Goal: Download file/media: Obtain a digital file from the website

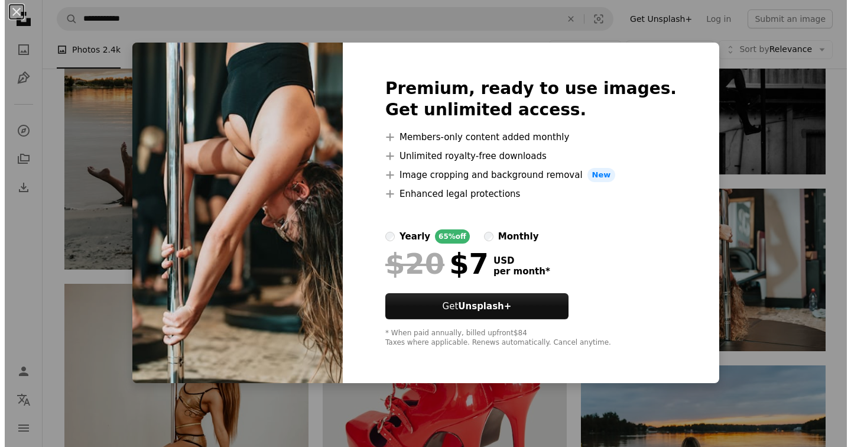
scroll to position [1506, 0]
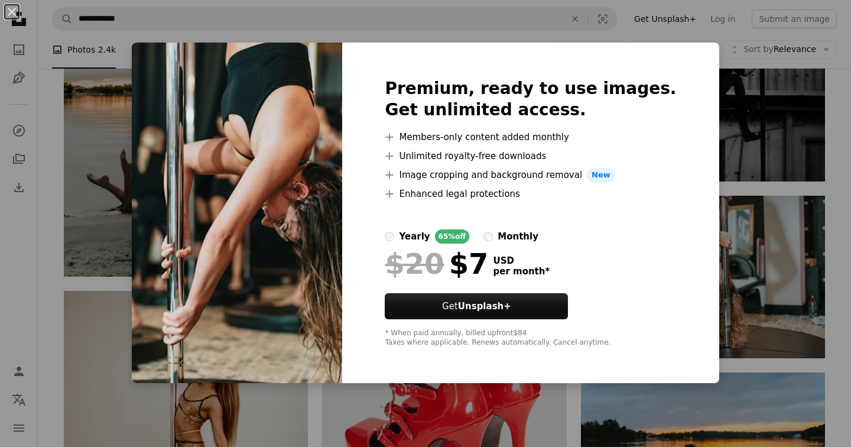
click at [714, 60] on div "An X shape Premium, ready to use images. Get unlimited access. A plus sign Memb…" at bounding box center [425, 223] width 851 height 447
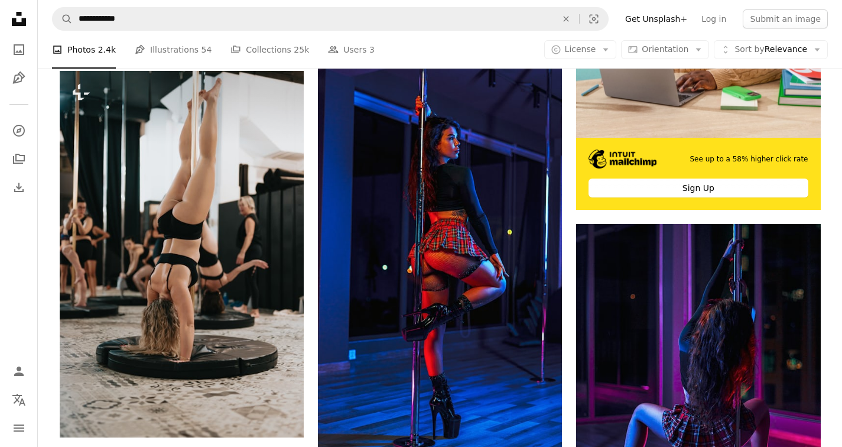
scroll to position [399, 0]
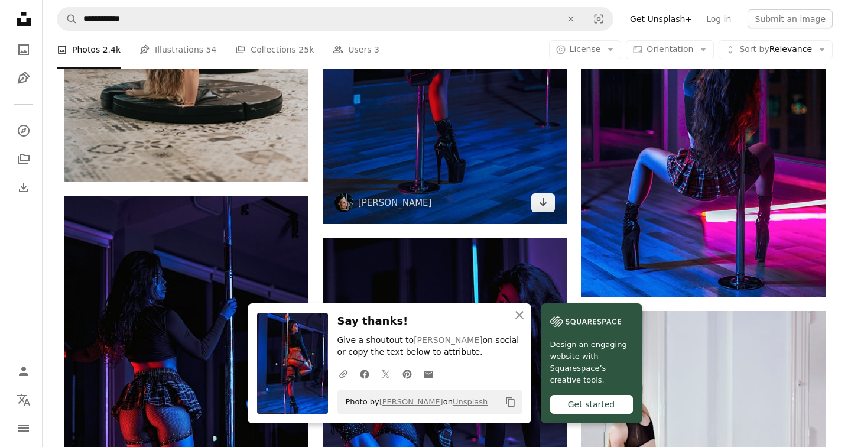
scroll to position [657, 0]
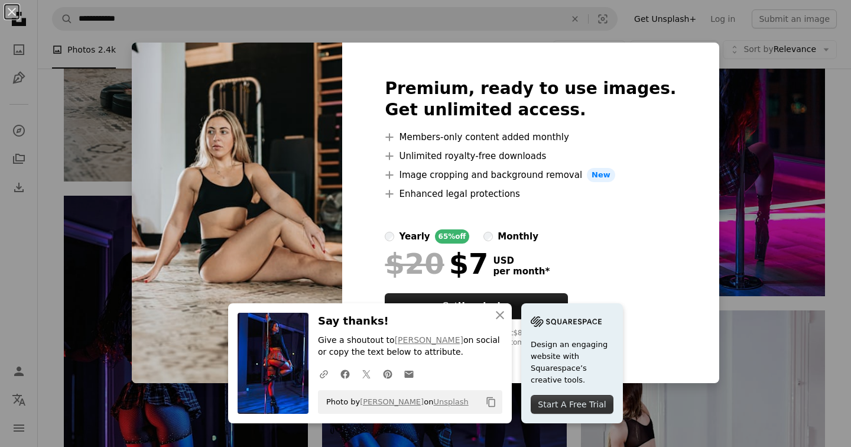
click at [781, 266] on div "An X shape An X shape Close Say thanks! Give a shoutout to [PERSON_NAME] on soc…" at bounding box center [425, 223] width 851 height 447
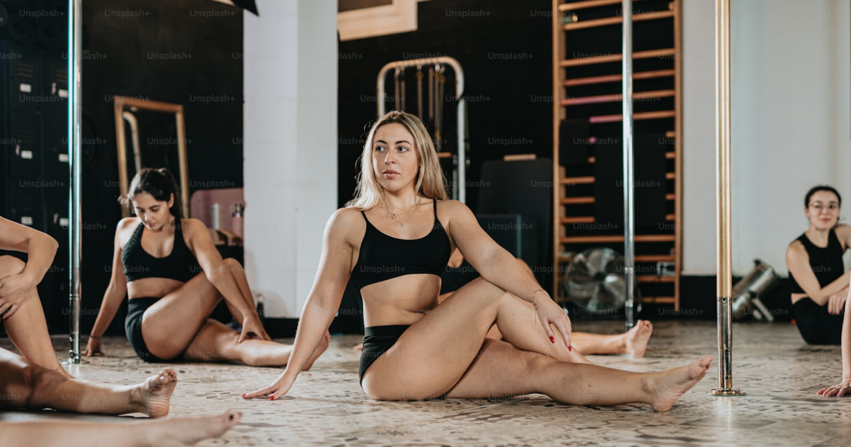
scroll to position [57, 0]
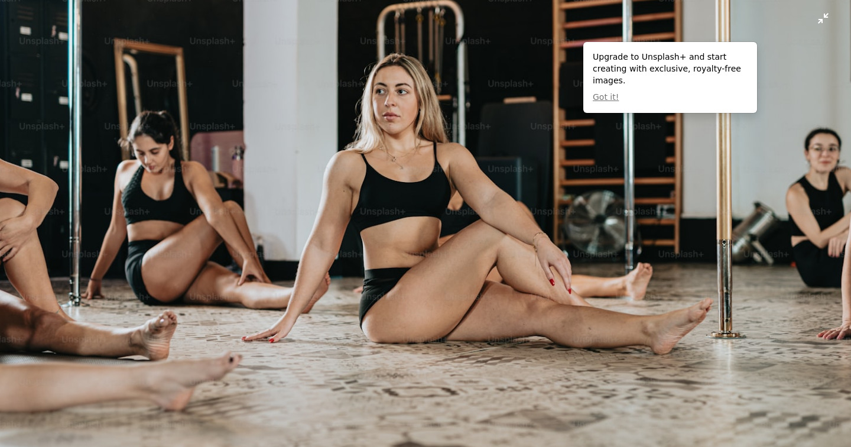
click at [792, 22] on img "Zoom out on this image" at bounding box center [425, 226] width 852 height 568
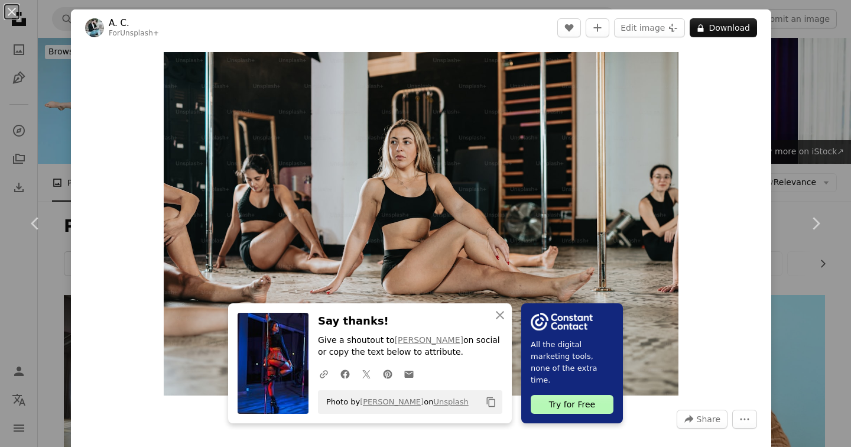
click at [802, 86] on div "An X shape Chevron left Chevron right An X shape Close Say thanks! Give a shout…" at bounding box center [425, 223] width 851 height 447
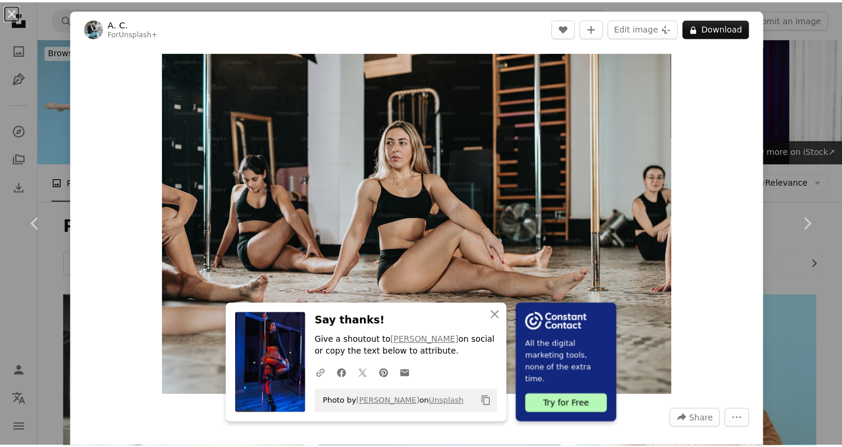
scroll to position [657, 0]
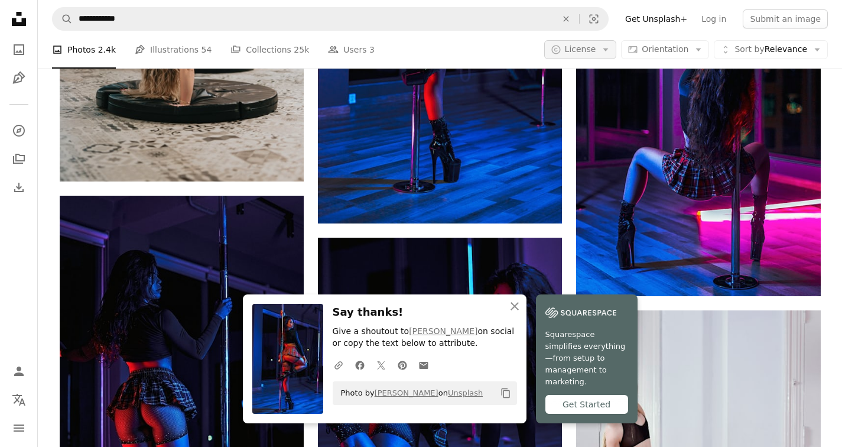
click at [582, 45] on span "License" at bounding box center [580, 48] width 31 height 9
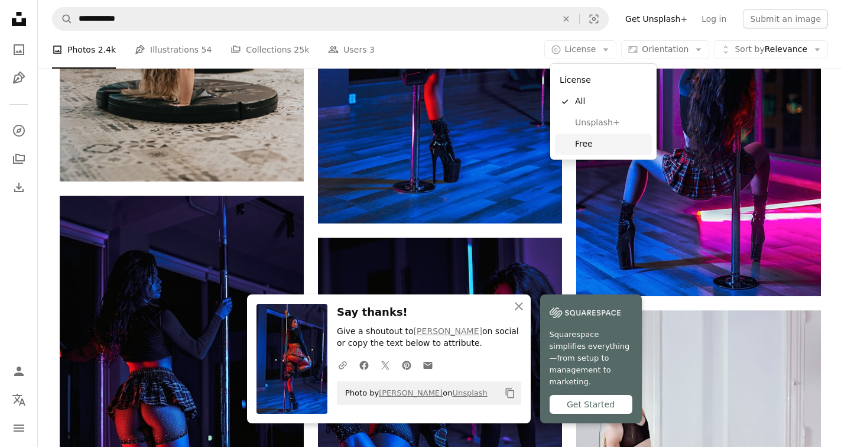
click at [574, 138] on link "Free" at bounding box center [603, 144] width 97 height 21
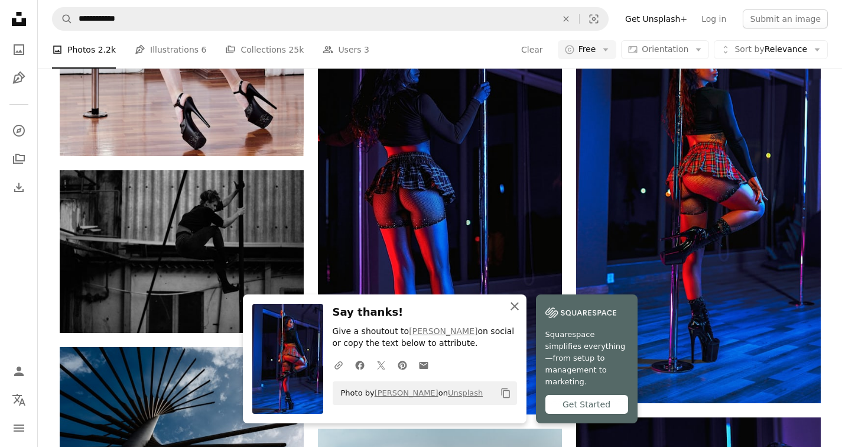
click at [522, 313] on icon "An X shape" at bounding box center [515, 306] width 14 height 14
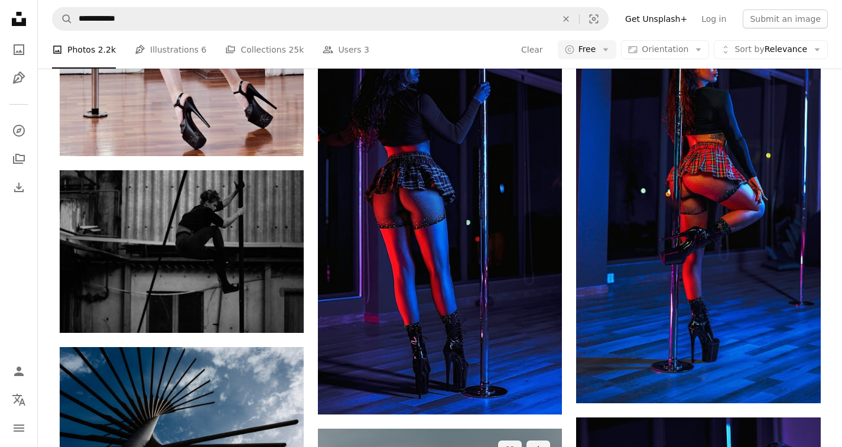
scroll to position [1378, 0]
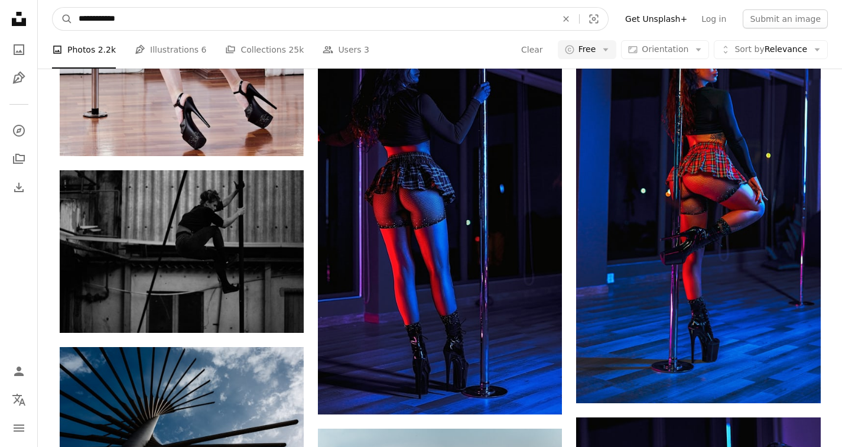
click at [142, 17] on input "**********" at bounding box center [313, 19] width 480 height 22
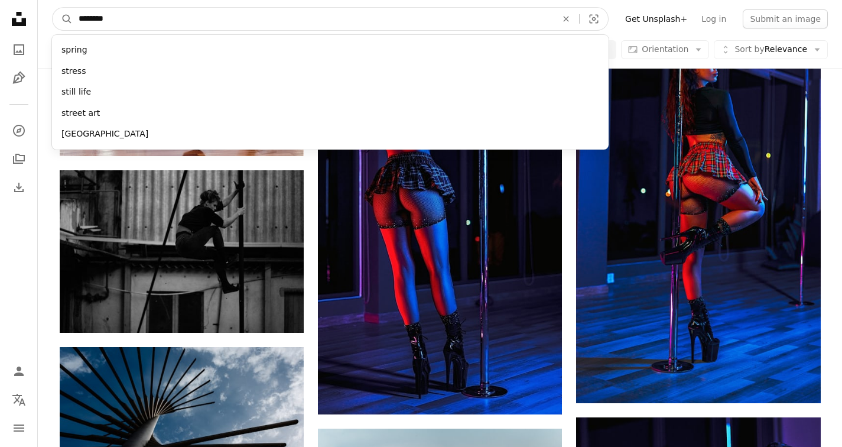
type input "********"
click at [53, 8] on button "A magnifying glass" at bounding box center [63, 19] width 20 height 22
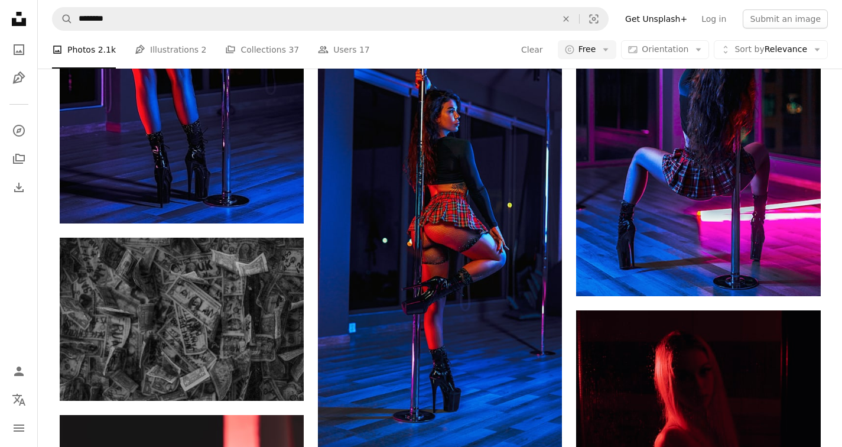
scroll to position [2334, 0]
